Goal: Navigation & Orientation: Understand site structure

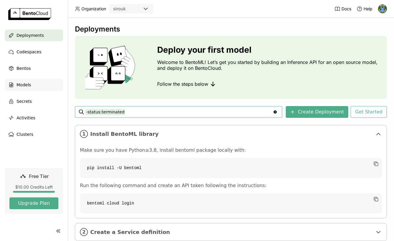
click at [26, 89] on div "Models" at bounding box center [34, 85] width 58 height 12
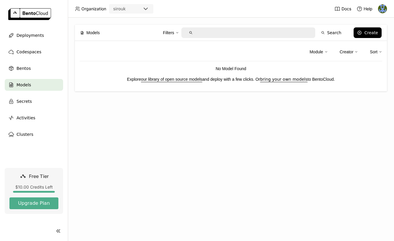
click at [326, 52] on icon at bounding box center [327, 52] width 4 height 4
click at [348, 49] on div "Creator" at bounding box center [347, 52] width 14 height 6
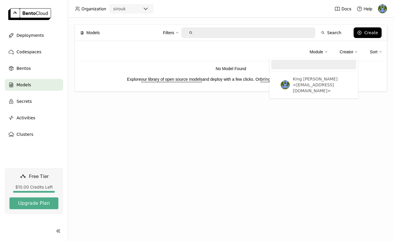
click at [379, 50] on div "Sort" at bounding box center [376, 52] width 12 height 12
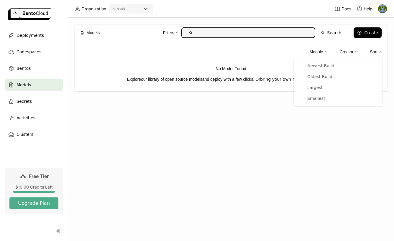
click at [285, 32] on input "text" at bounding box center [253, 32] width 115 height 9
type input "a"
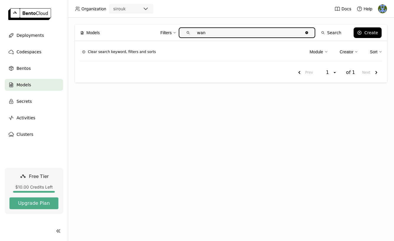
type input "wan"
click at [131, 24] on div "Models Filters wan Clear value Search Create Clear search keyword, filters and …" at bounding box center [231, 130] width 326 height 224
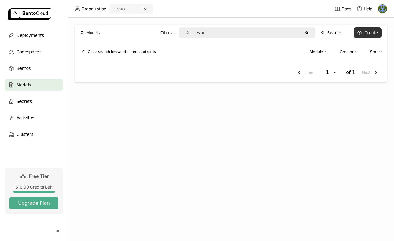
click at [365, 34] on div "Create" at bounding box center [371, 32] width 14 height 5
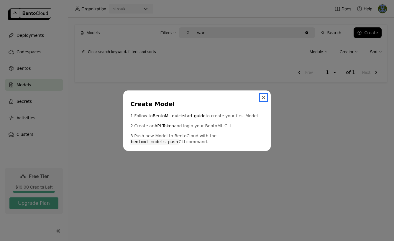
click at [264, 97] on icon "Close" at bounding box center [263, 97] width 3 height 3
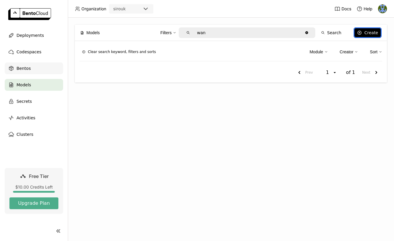
click at [26, 65] on span "Bentos" at bounding box center [24, 68] width 14 height 7
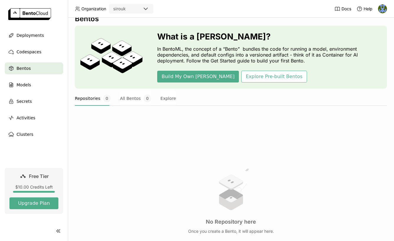
scroll to position [11, 0]
click at [241, 76] on button "Explore Pre-built Bentos" at bounding box center [274, 77] width 66 height 12
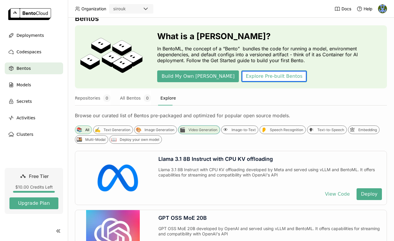
click at [202, 132] on div "🎬 Video Generation" at bounding box center [199, 130] width 42 height 9
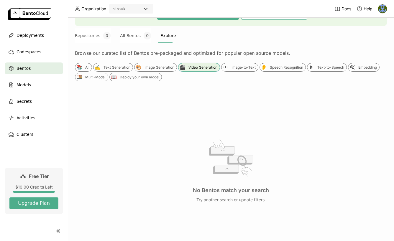
scroll to position [76, 0]
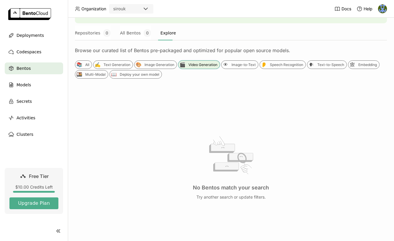
click at [194, 64] on div "Video Generation" at bounding box center [203, 65] width 29 height 5
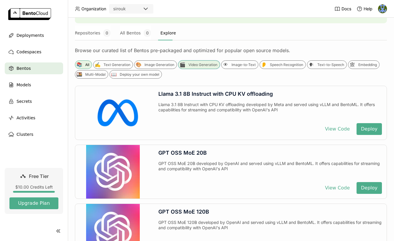
click at [200, 65] on div "Video Generation" at bounding box center [203, 65] width 29 height 5
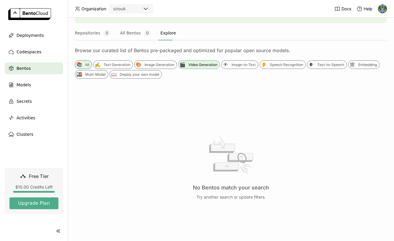
click at [85, 63] on div "📚 All" at bounding box center [83, 65] width 17 height 9
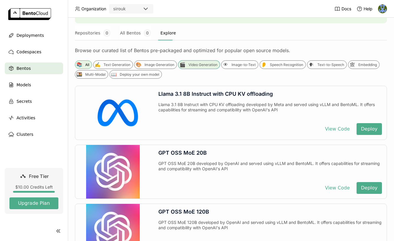
click at [203, 66] on div "Video Generation" at bounding box center [203, 65] width 29 height 5
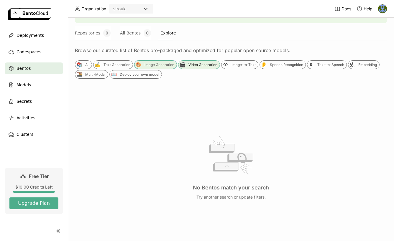
click at [163, 64] on div "Image Generation" at bounding box center [160, 65] width 30 height 5
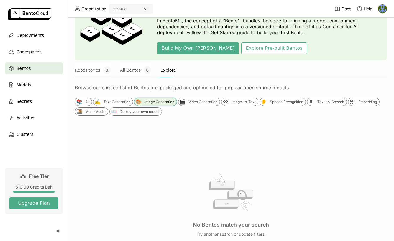
scroll to position [38, 0]
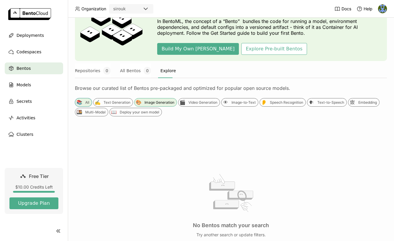
click at [84, 101] on div "📚 All" at bounding box center [83, 102] width 17 height 9
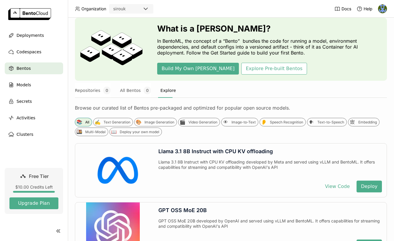
scroll to position [0, 0]
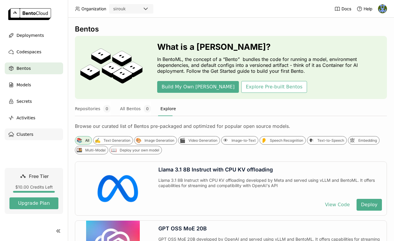
click at [24, 134] on span "Clusters" at bounding box center [25, 134] width 17 height 7
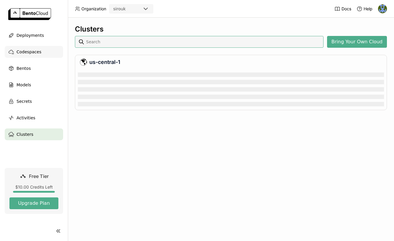
scroll to position [38, 306]
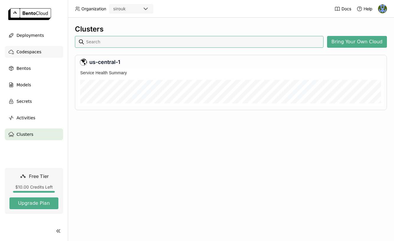
click at [24, 53] on span "Codespaces" at bounding box center [29, 51] width 25 height 7
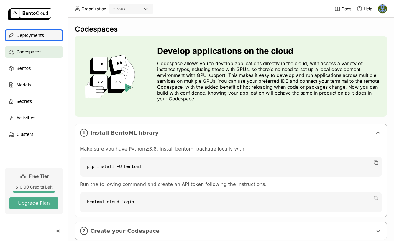
click at [27, 35] on span "Deployments" at bounding box center [30, 35] width 27 height 7
